Goal: Check status

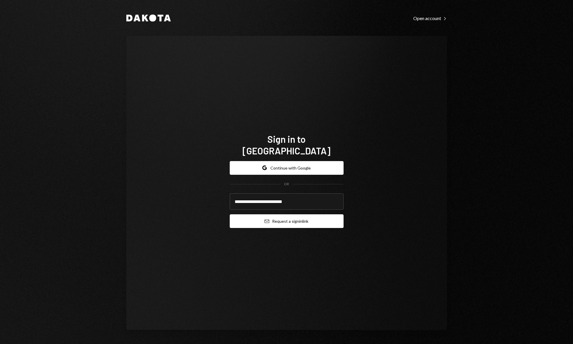
type input "**********"
click at [287, 216] on button "Email Request a sign in link" at bounding box center [287, 221] width 114 height 14
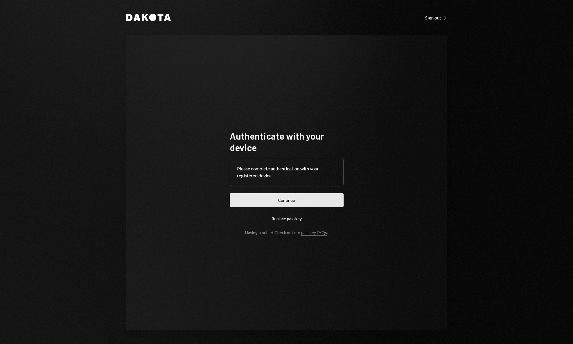
click at [280, 206] on button "Continue" at bounding box center [287, 200] width 114 height 14
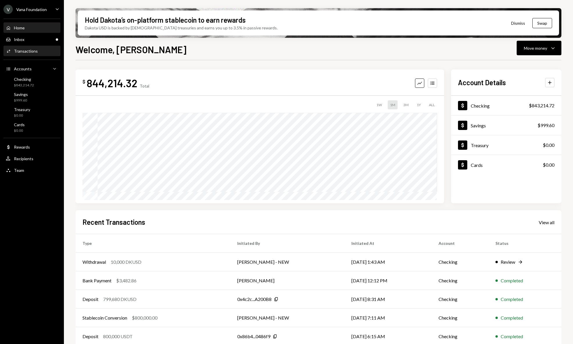
click at [18, 53] on div "Transactions" at bounding box center [26, 51] width 24 height 5
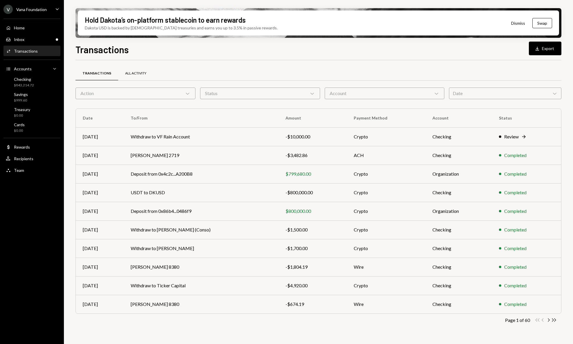
click at [140, 75] on div "All Activity" at bounding box center [135, 73] width 21 height 5
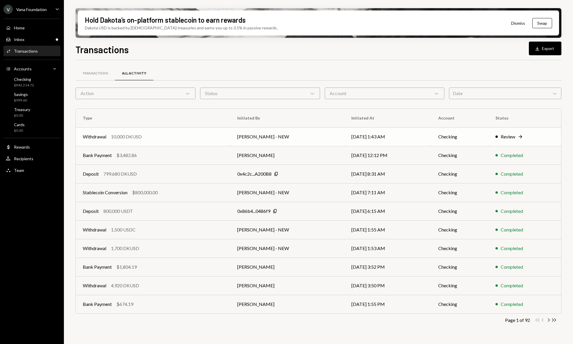
click at [373, 137] on td "[DATE] 1:43 AM" at bounding box center [388, 136] width 87 height 19
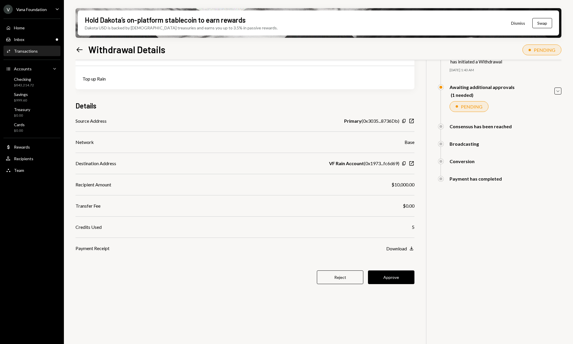
scroll to position [43, 0]
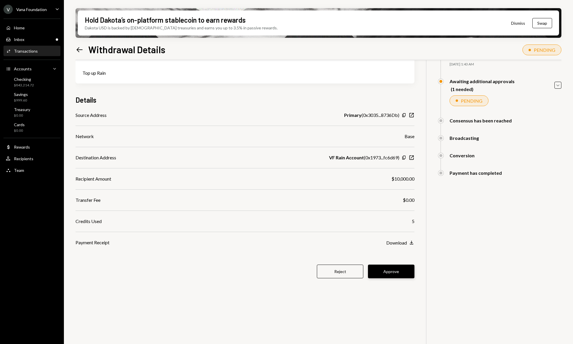
click at [401, 270] on button "Approve" at bounding box center [391, 271] width 47 height 14
